Goal: Transaction & Acquisition: Purchase product/service

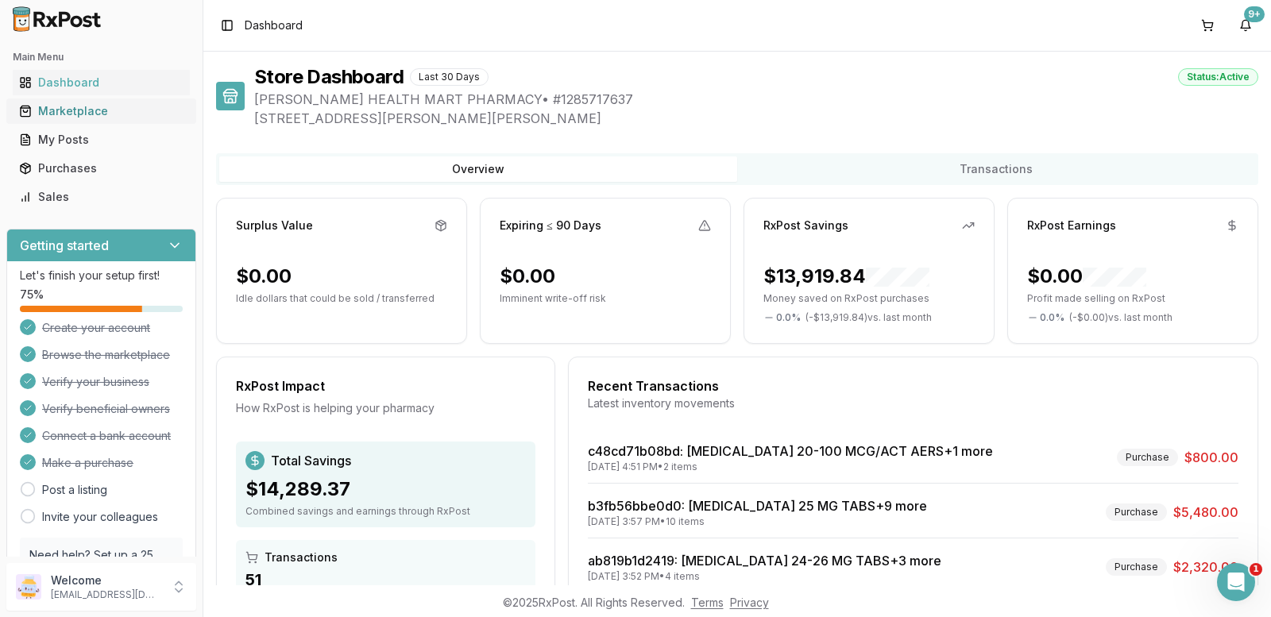
click at [69, 109] on div "Marketplace" at bounding box center [101, 111] width 164 height 16
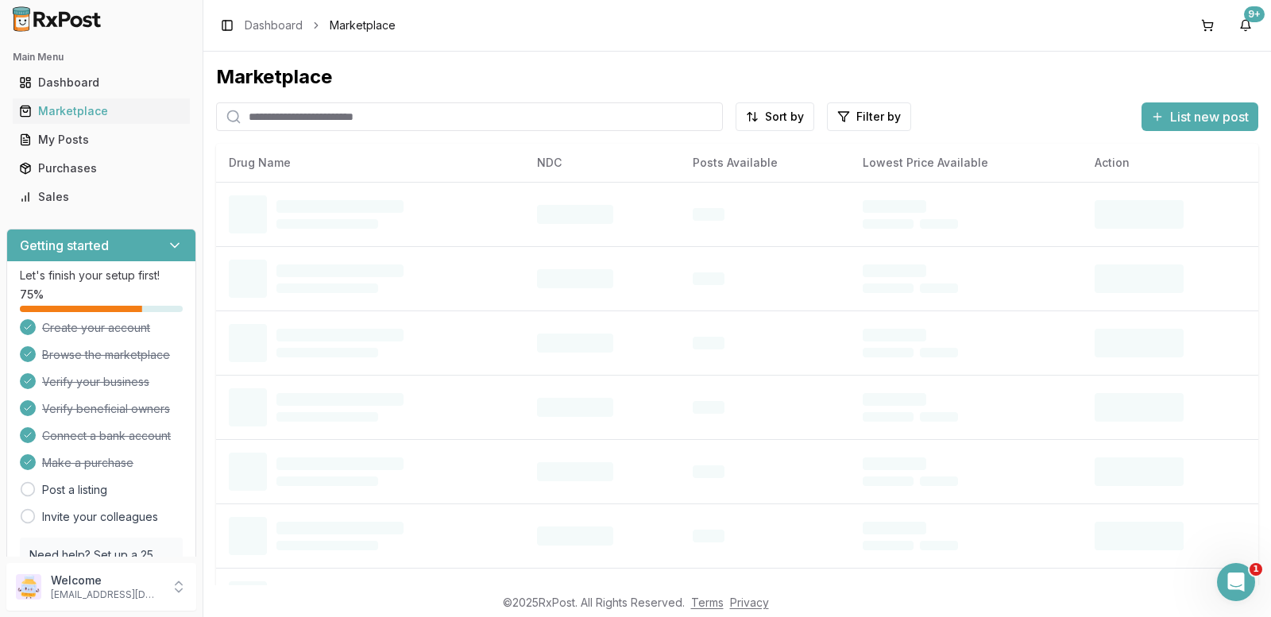
click at [494, 117] on input "search" at bounding box center [469, 116] width 507 height 29
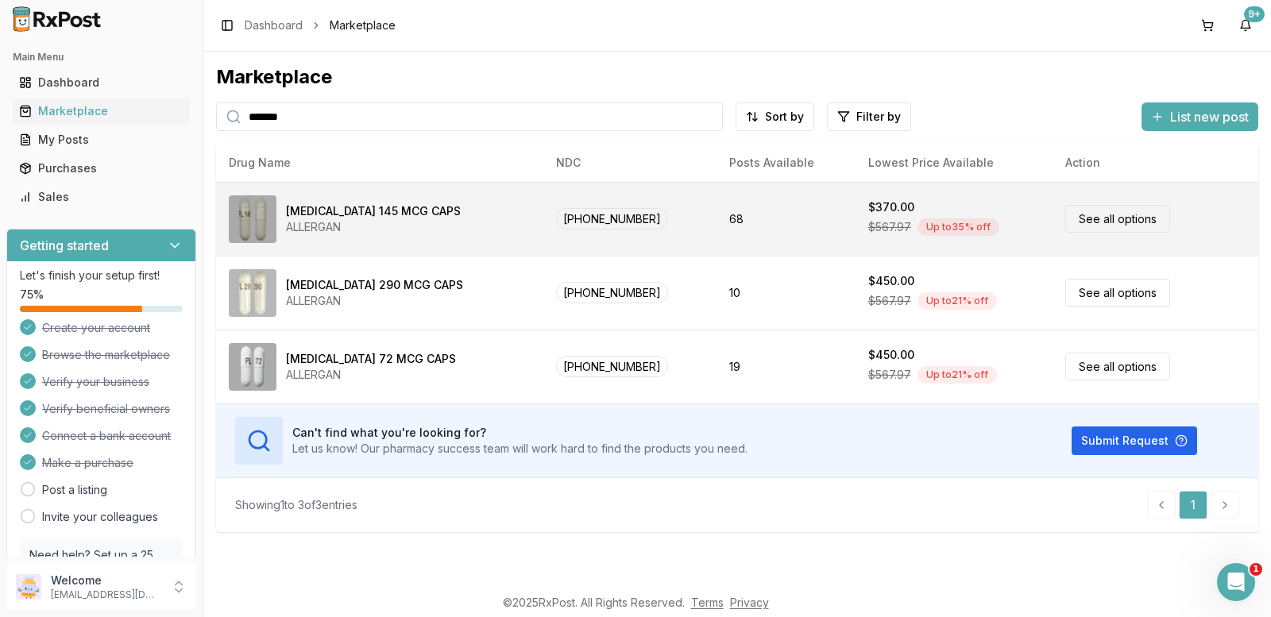
type input "*******"
click at [1127, 219] on link "See all options" at bounding box center [1117, 219] width 105 height 28
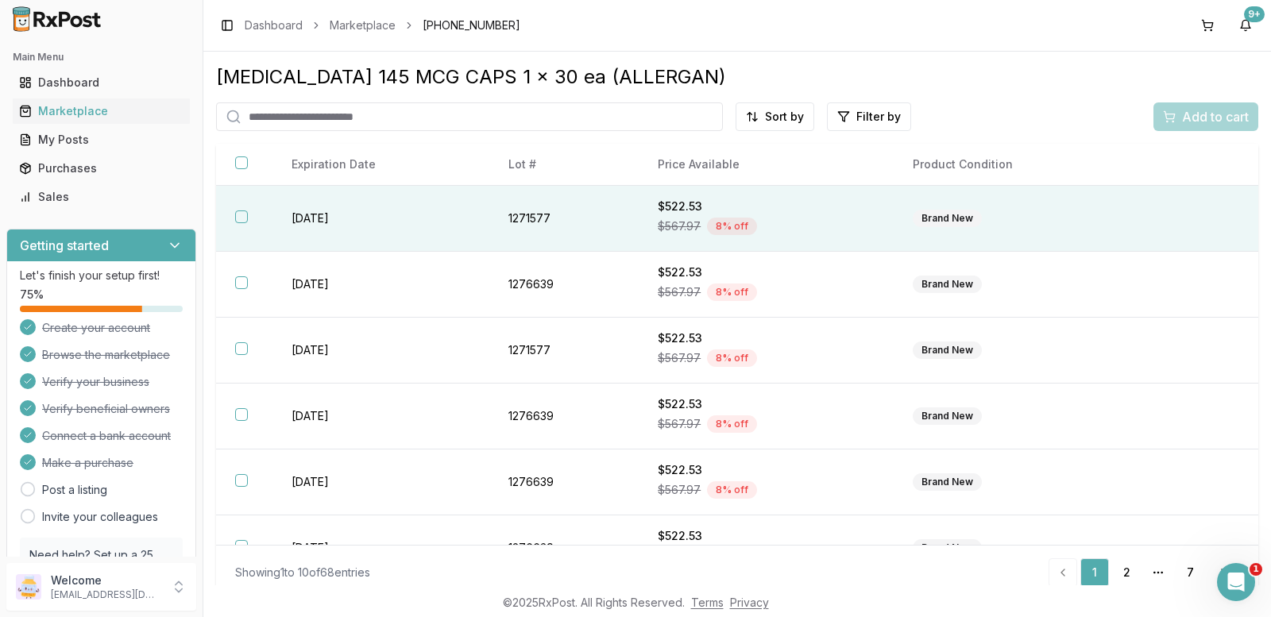
click at [882, 223] on td "$522.53 $567.97 8 % off" at bounding box center [766, 219] width 255 height 66
click at [1193, 118] on span "Add to cart" at bounding box center [1215, 116] width 67 height 19
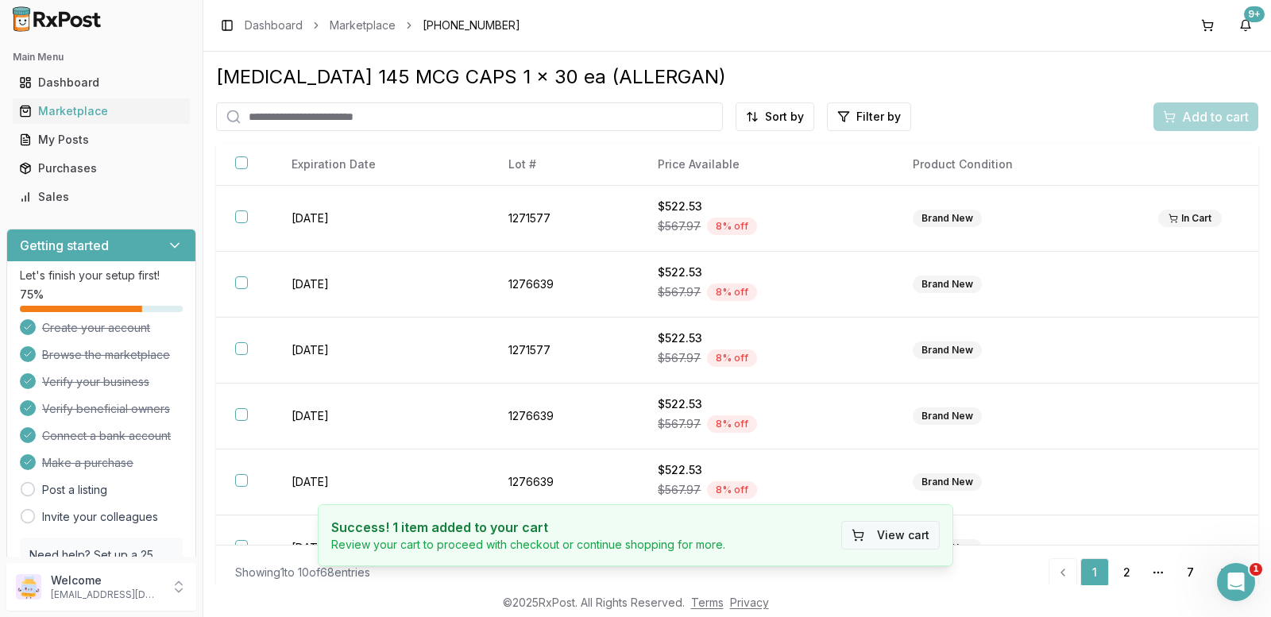
click at [895, 532] on button "View cart" at bounding box center [890, 535] width 99 height 29
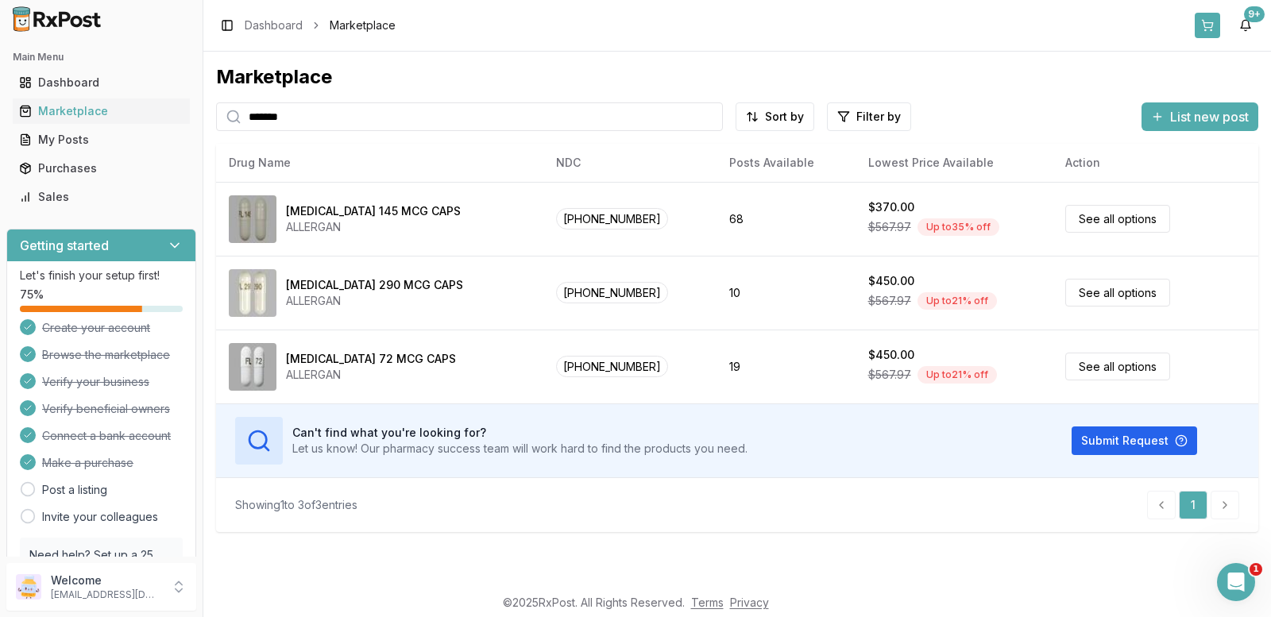
click at [1210, 28] on button at bounding box center [1207, 25] width 25 height 25
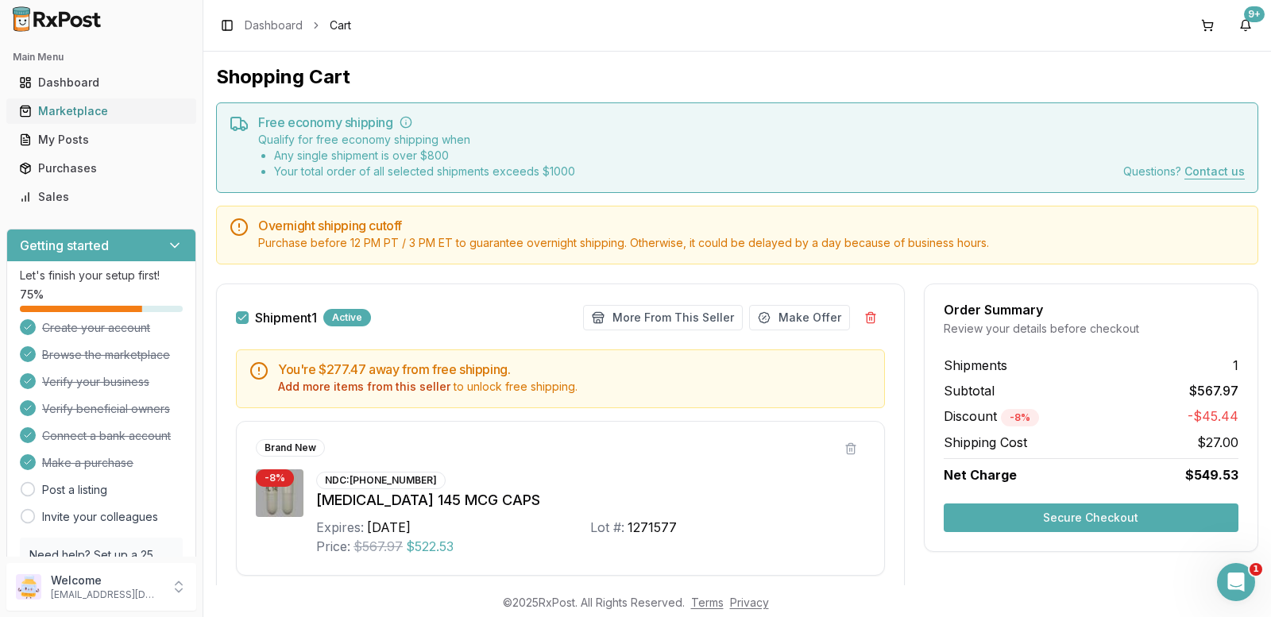
click at [59, 118] on div "Marketplace" at bounding box center [101, 111] width 164 height 16
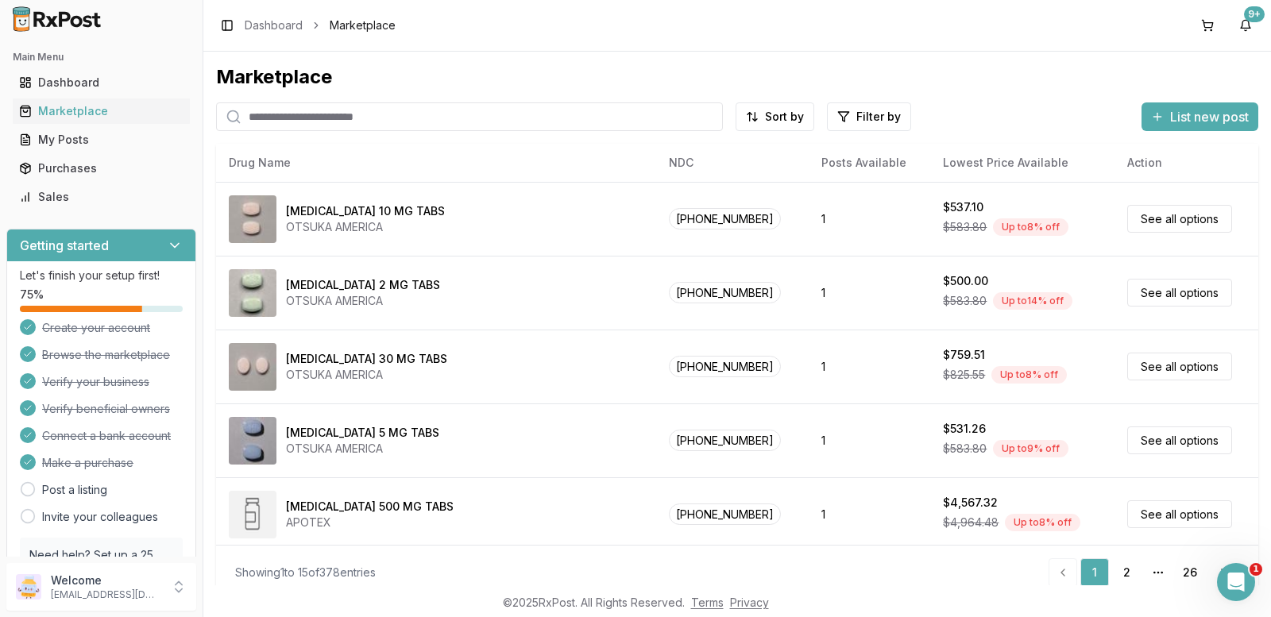
click at [342, 103] on input "search" at bounding box center [469, 116] width 507 height 29
type input "**********"
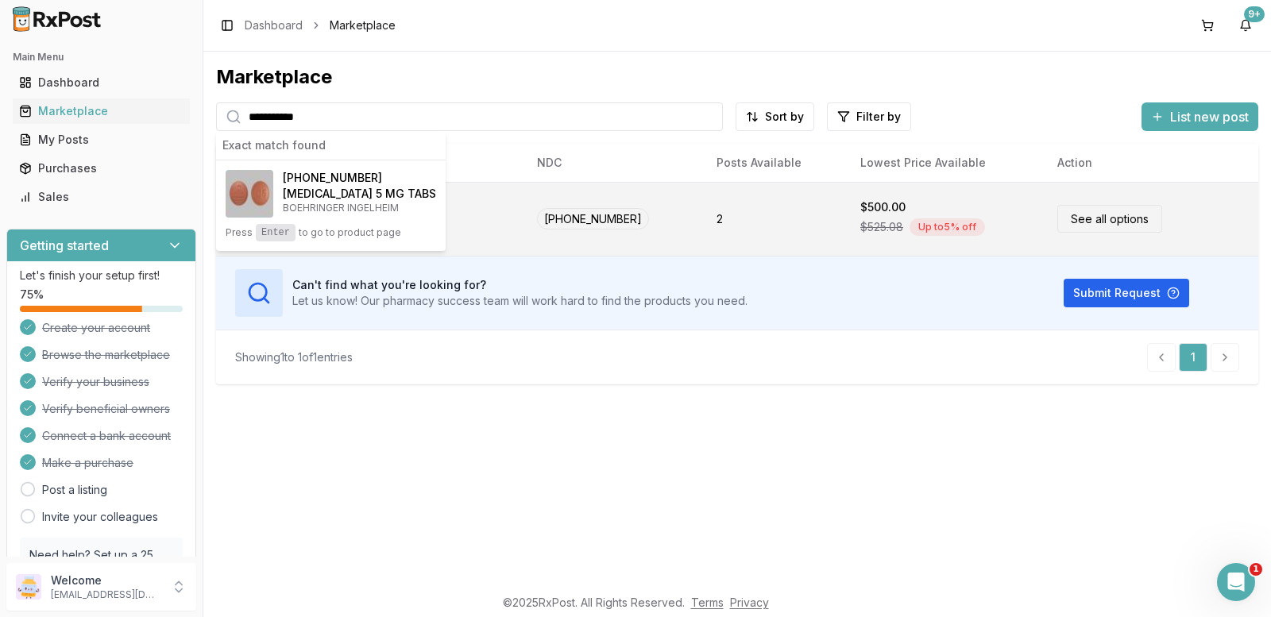
click at [1105, 221] on link "See all options" at bounding box center [1110, 219] width 105 height 28
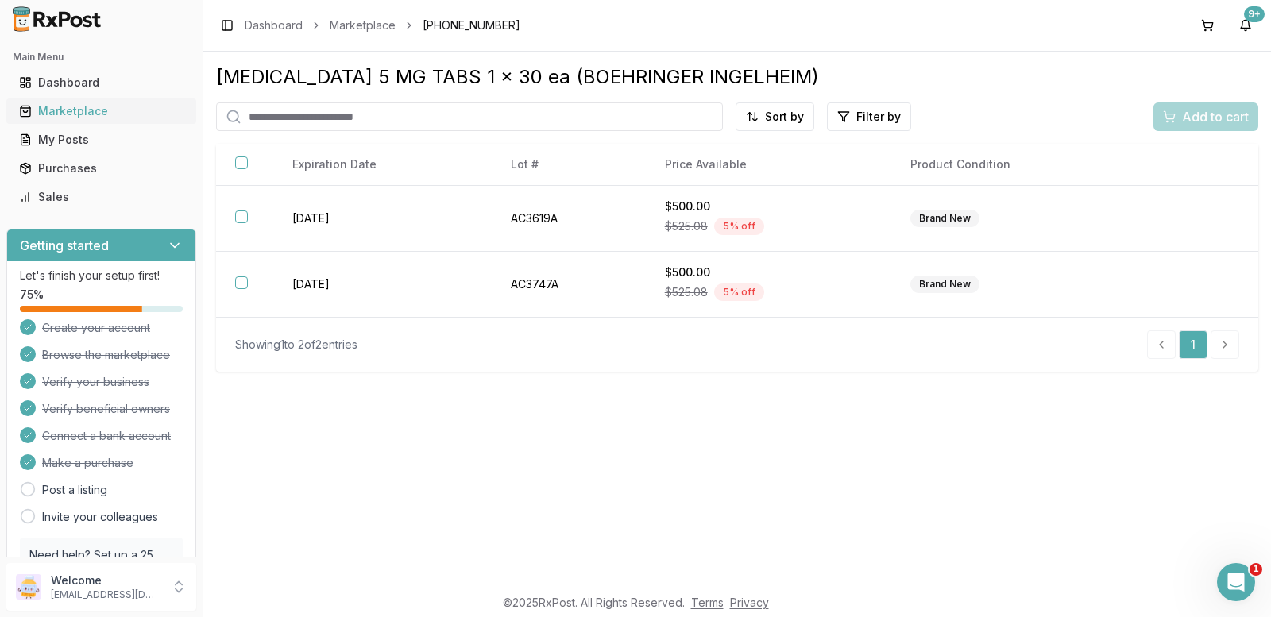
click at [81, 112] on div "Marketplace" at bounding box center [101, 111] width 164 height 16
click at [419, 116] on input "search" at bounding box center [469, 116] width 507 height 29
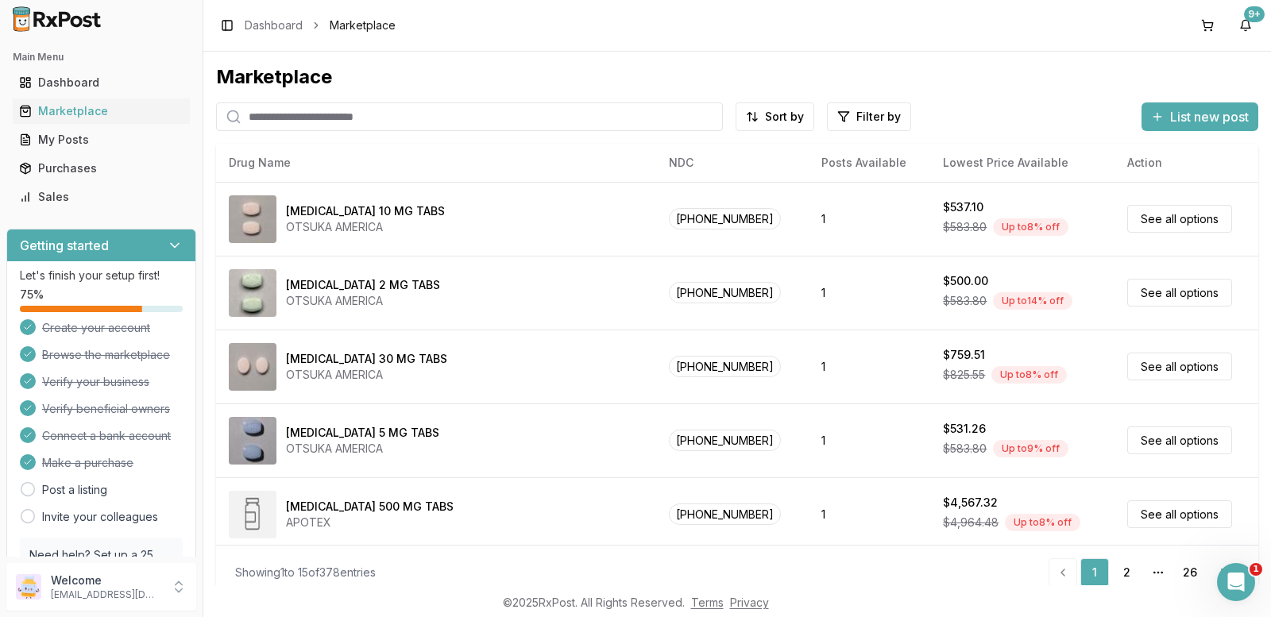
click at [419, 116] on input "search" at bounding box center [469, 116] width 507 height 29
type input "*******"
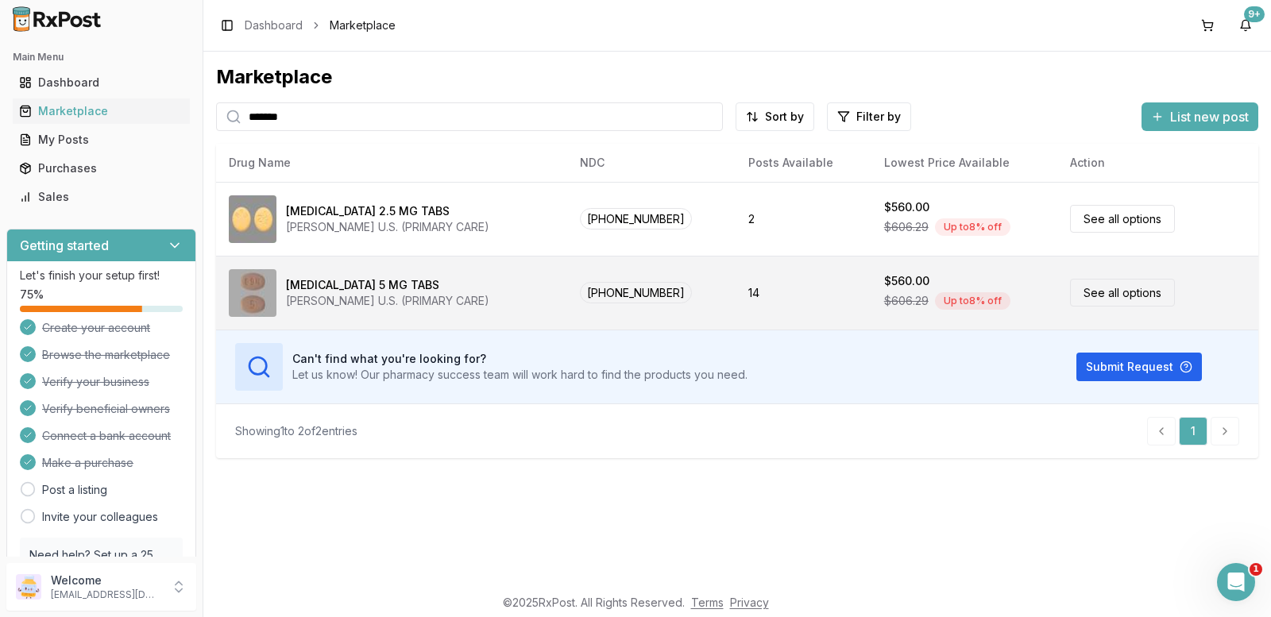
click at [1120, 296] on link "See all options" at bounding box center [1122, 293] width 105 height 28
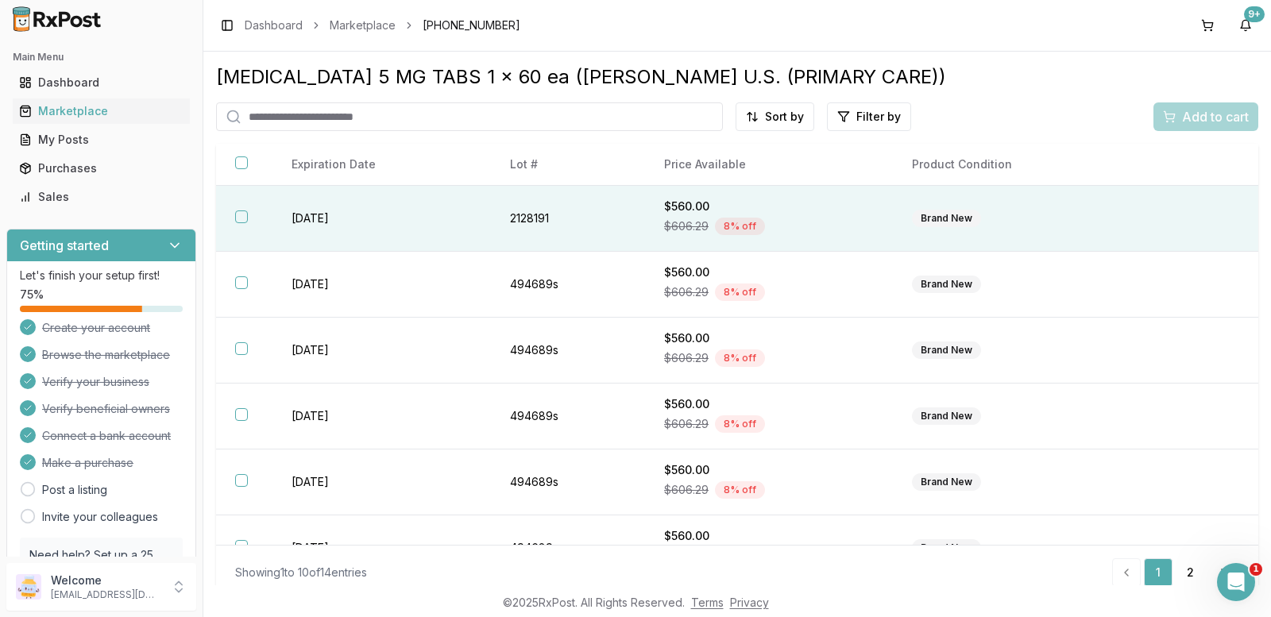
click at [236, 216] on button "button" at bounding box center [241, 217] width 13 height 13
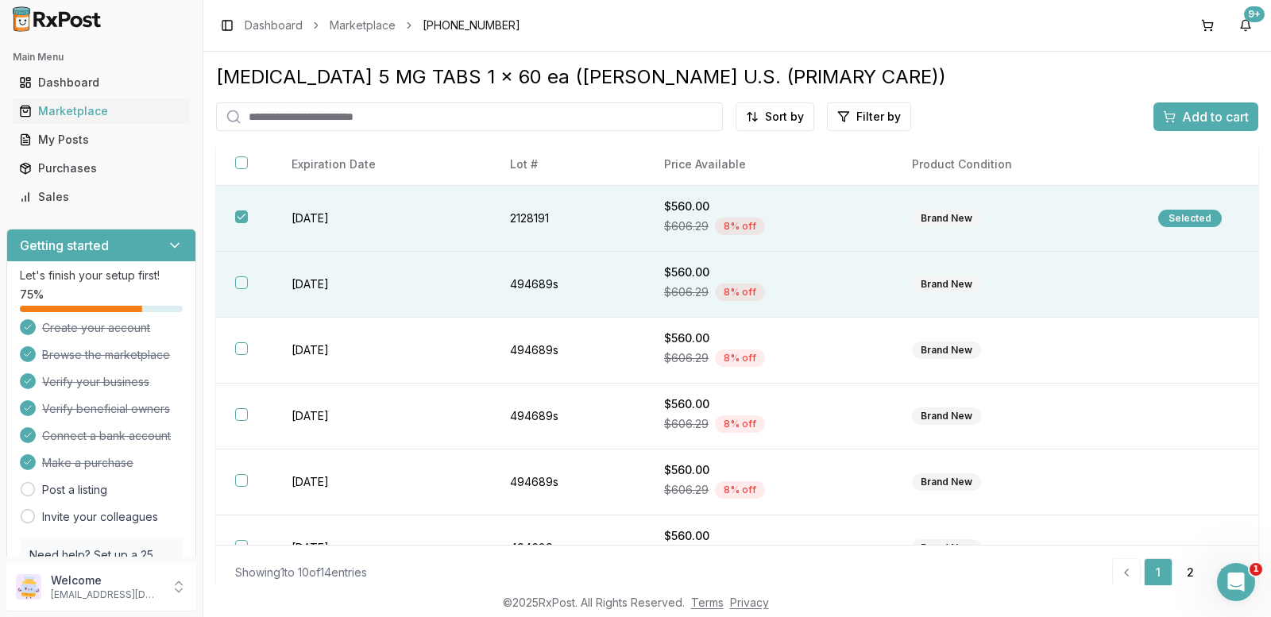
click at [239, 281] on button "button" at bounding box center [241, 282] width 13 height 13
click at [1201, 114] on span "Add to cart" at bounding box center [1215, 116] width 67 height 19
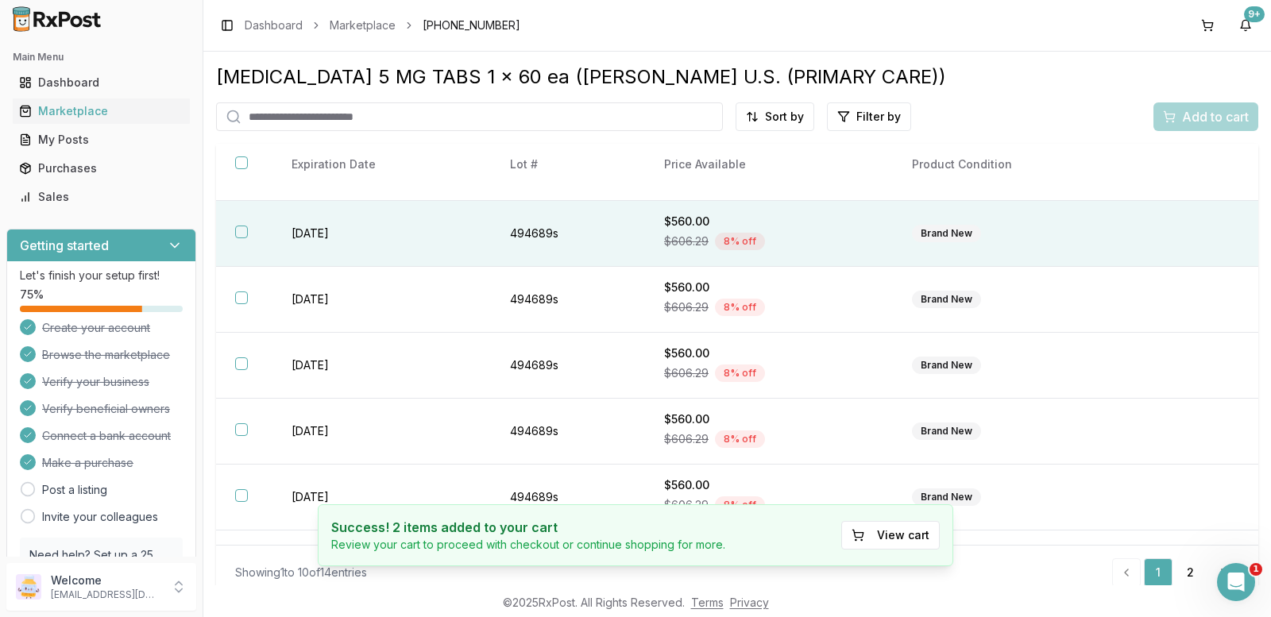
scroll to position [220, 0]
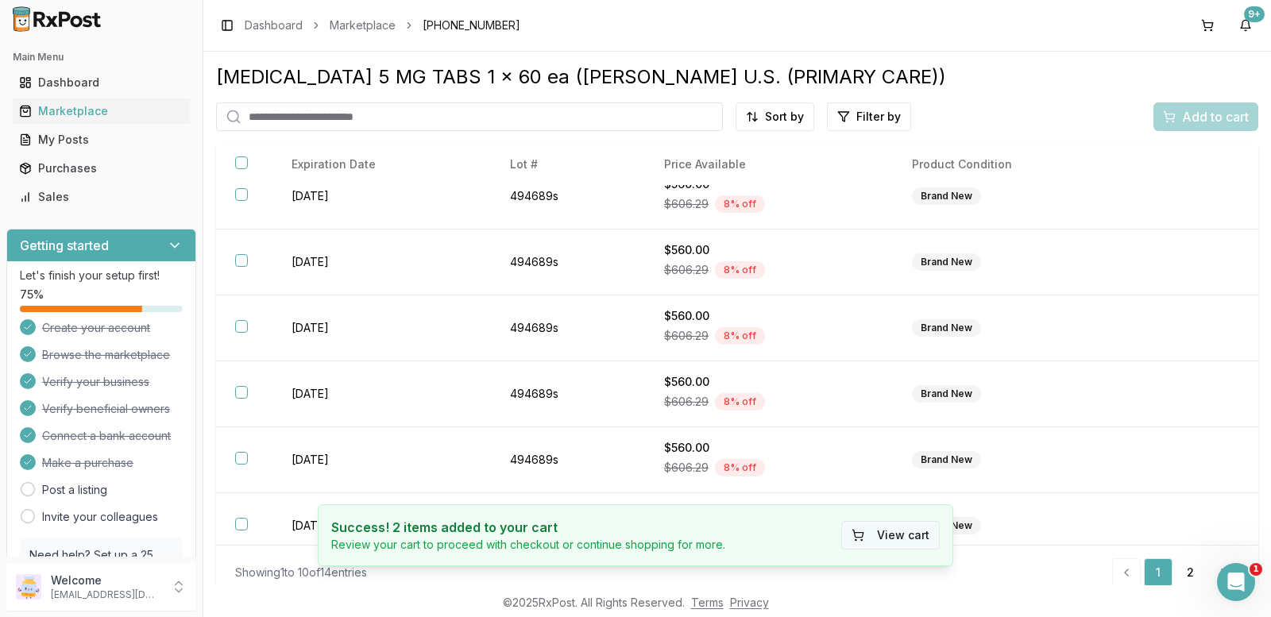
click at [875, 540] on button "View cart" at bounding box center [890, 535] width 99 height 29
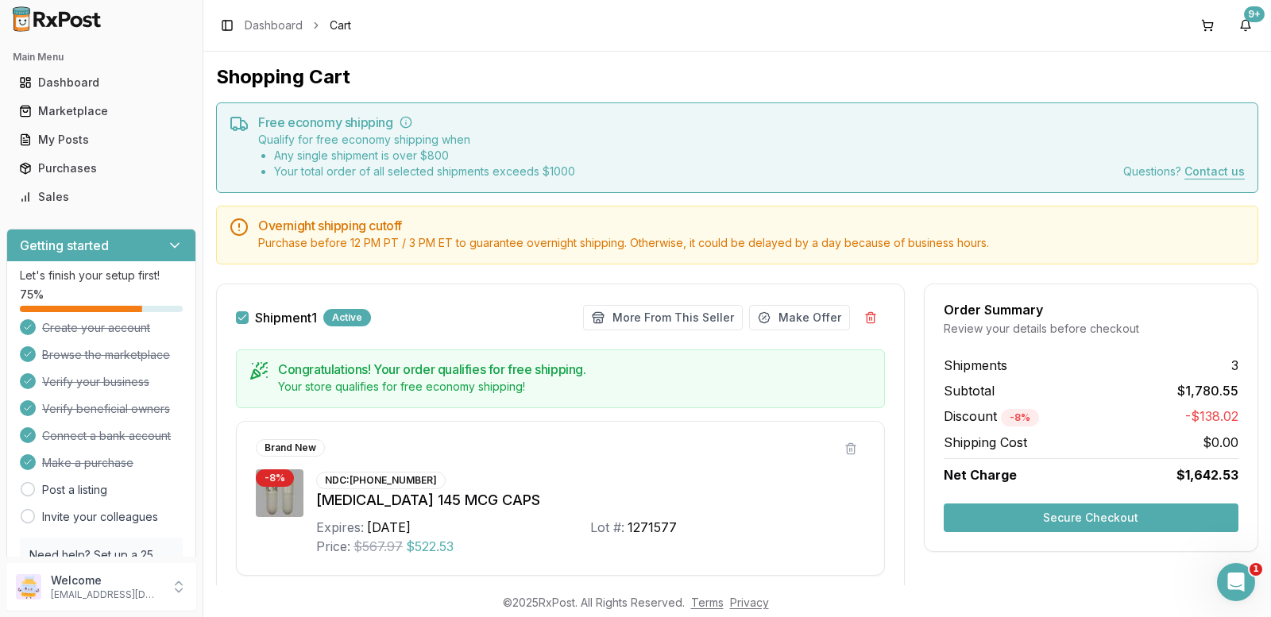
click at [1073, 515] on button "Secure Checkout" at bounding box center [1091, 518] width 295 height 29
